Goal: Task Accomplishment & Management: Manage account settings

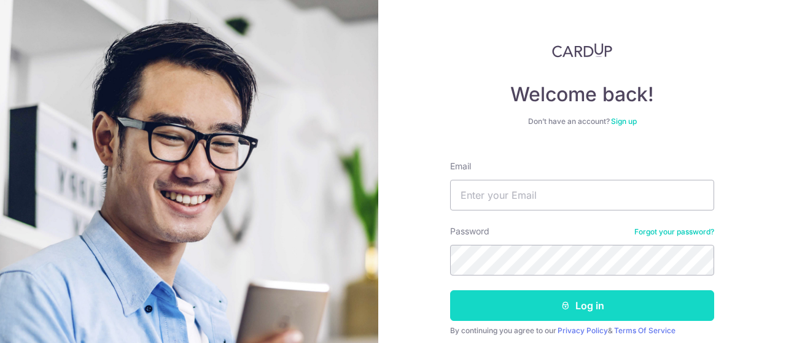
scroll to position [46, 0]
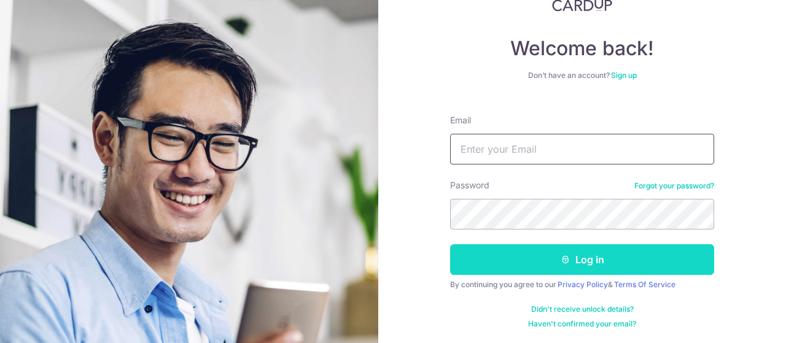
type input "[EMAIL_ADDRESS][DOMAIN_NAME]"
click at [593, 257] on button "Log in" at bounding box center [582, 259] width 264 height 31
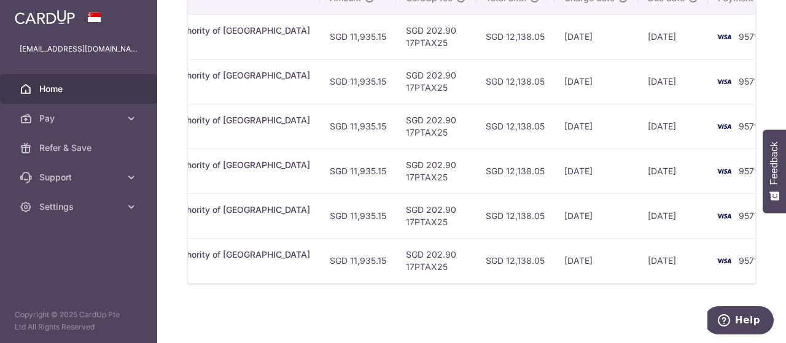
scroll to position [336, 0]
